Goal: Information Seeking & Learning: Understand process/instructions

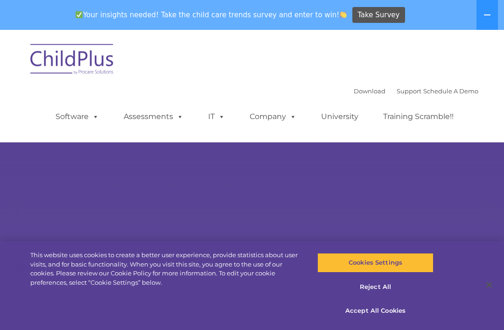
select select "MEDIUM"
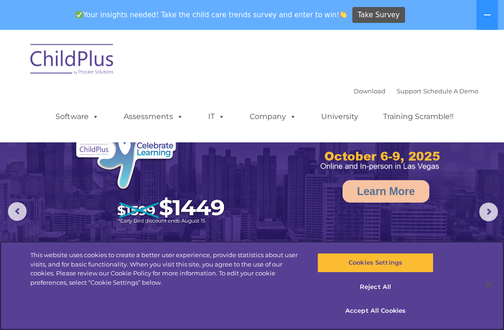
click at [390, 317] on button "Accept All Cookies" at bounding box center [376, 311] width 116 height 20
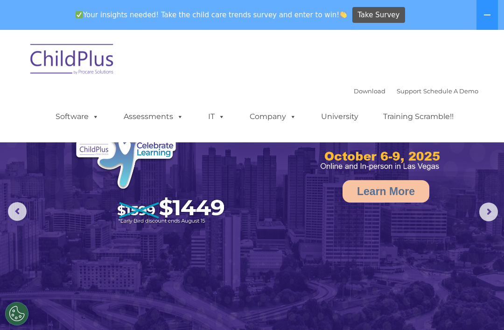
click at [490, 21] on button at bounding box center [487, 15] width 21 height 30
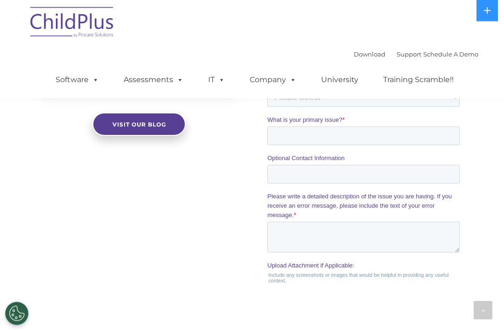
scroll to position [896, 0]
click at [234, 72] on ul "Software ChildPlus: The original and most widely-used Head Start data managemen…" at bounding box center [258, 79] width 442 height 37
click at [158, 82] on link "Assessments" at bounding box center [153, 80] width 78 height 19
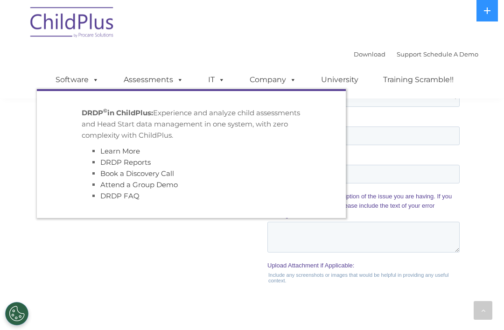
click at [281, 84] on link "Company" at bounding box center [273, 80] width 65 height 19
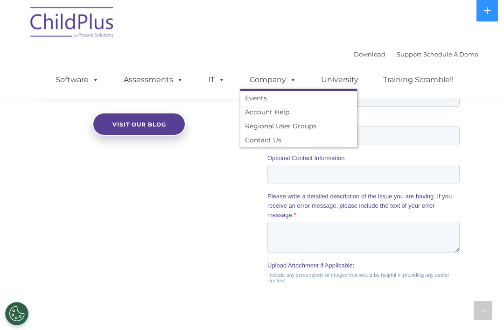
click at [362, 51] on link "Download" at bounding box center [370, 53] width 32 height 7
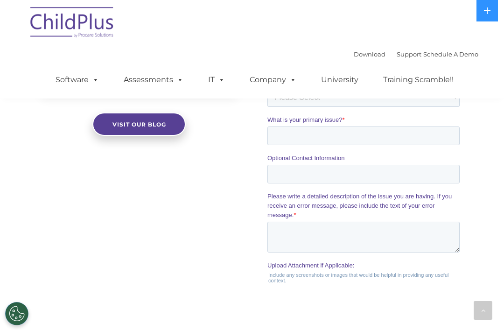
scroll to position [911, 0]
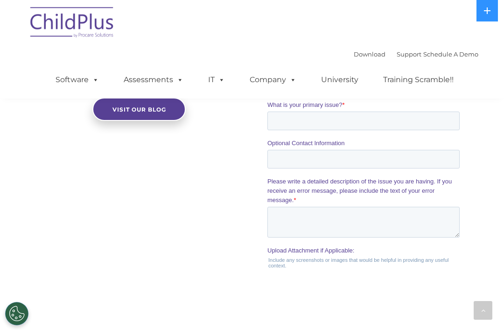
click at [405, 55] on link "Support" at bounding box center [409, 53] width 25 height 7
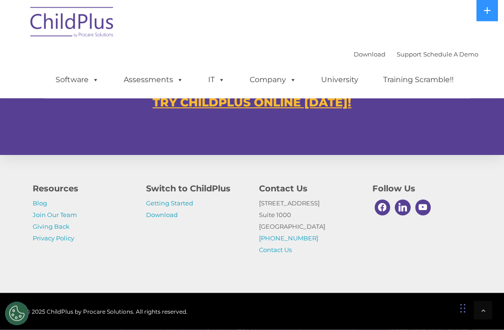
scroll to position [619, 0]
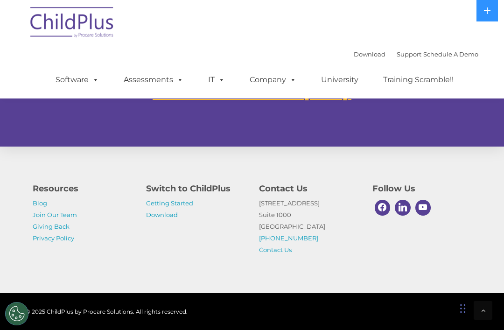
click at [182, 207] on link "Getting Started" at bounding box center [169, 202] width 47 height 7
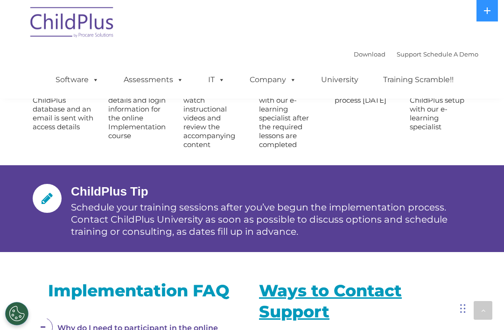
scroll to position [1200, 0]
click at [211, 25] on div "Download Support | Schedule A Demo  MENU MENU Software ChildPlus: The original…" at bounding box center [252, 49] width 453 height 99
click at [483, 311] on icon at bounding box center [484, 310] width 4 height 7
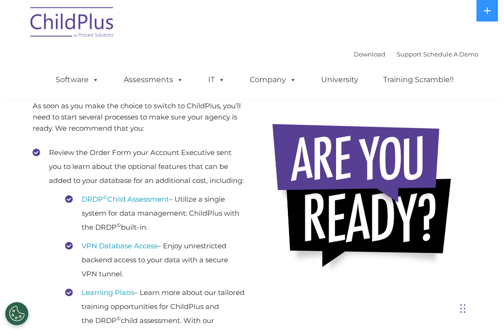
scroll to position [0, 0]
